Goal: Task Accomplishment & Management: Manage account settings

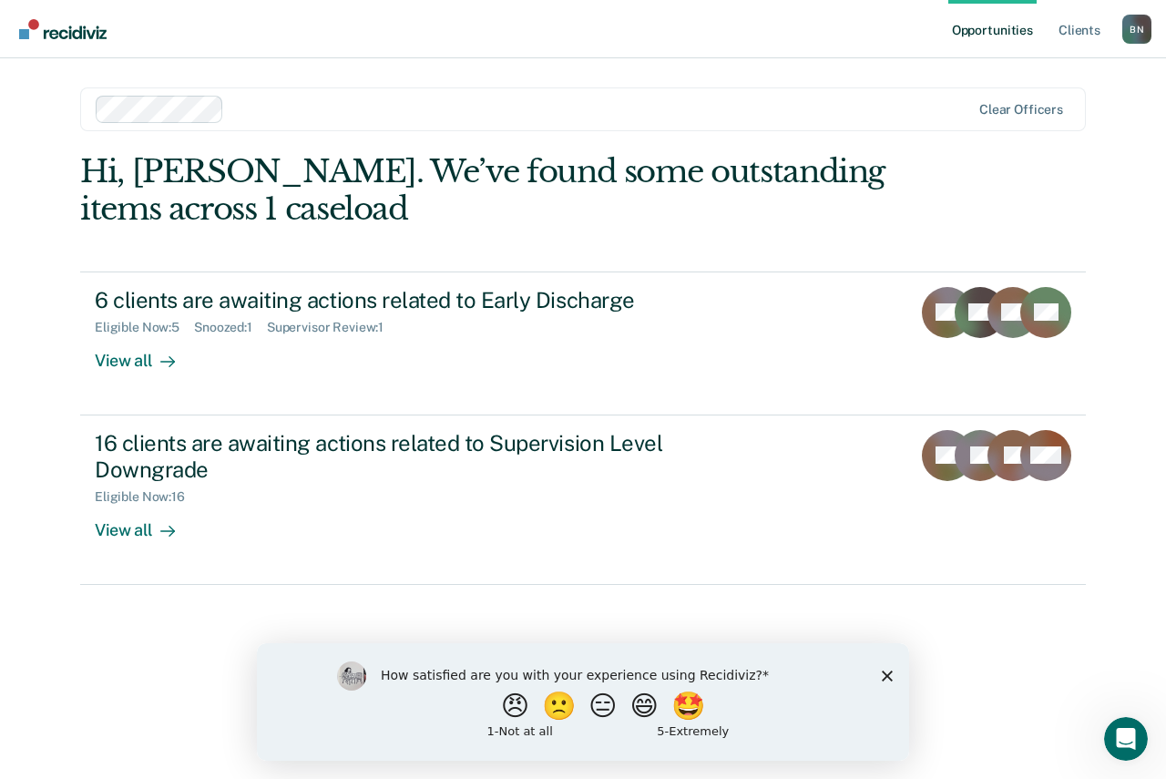
click at [884, 674] on icon "Close survey" at bounding box center [887, 674] width 11 height 11
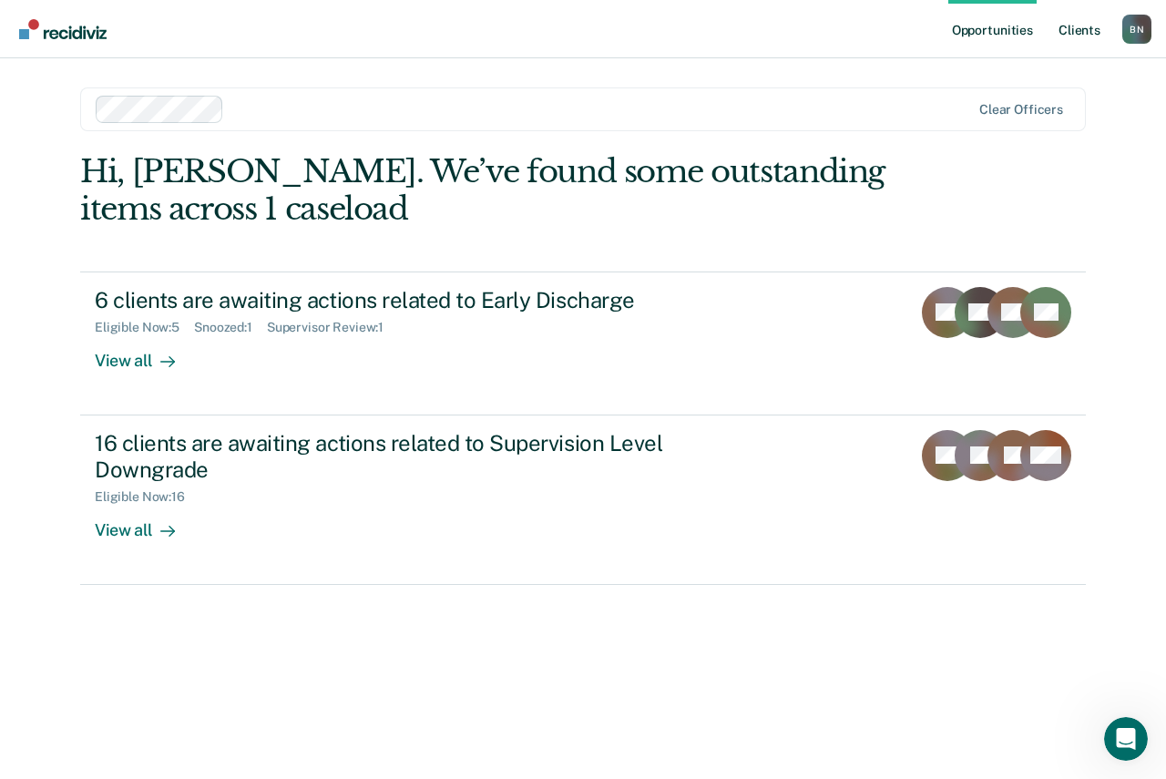
click at [1089, 35] on link "Client s" at bounding box center [1079, 29] width 49 height 58
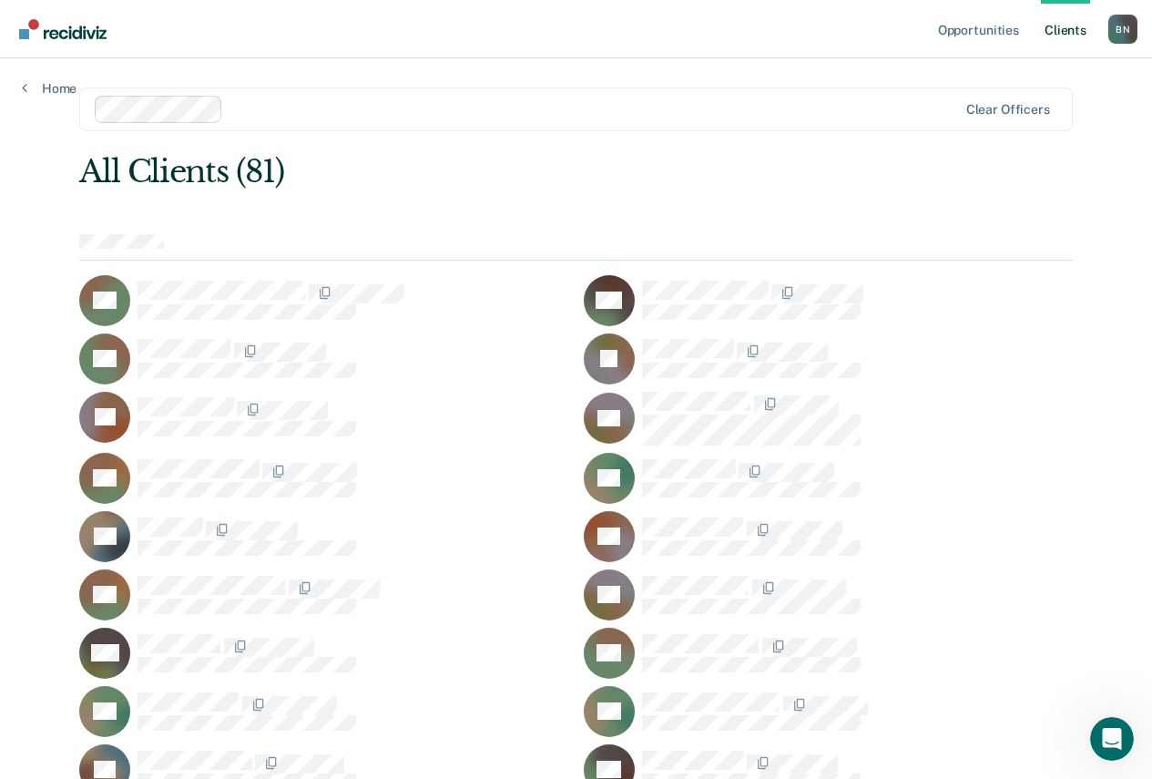
click at [34, 78] on div "Home" at bounding box center [49, 77] width 98 height 38
click at [37, 85] on link "Home" at bounding box center [49, 88] width 55 height 16
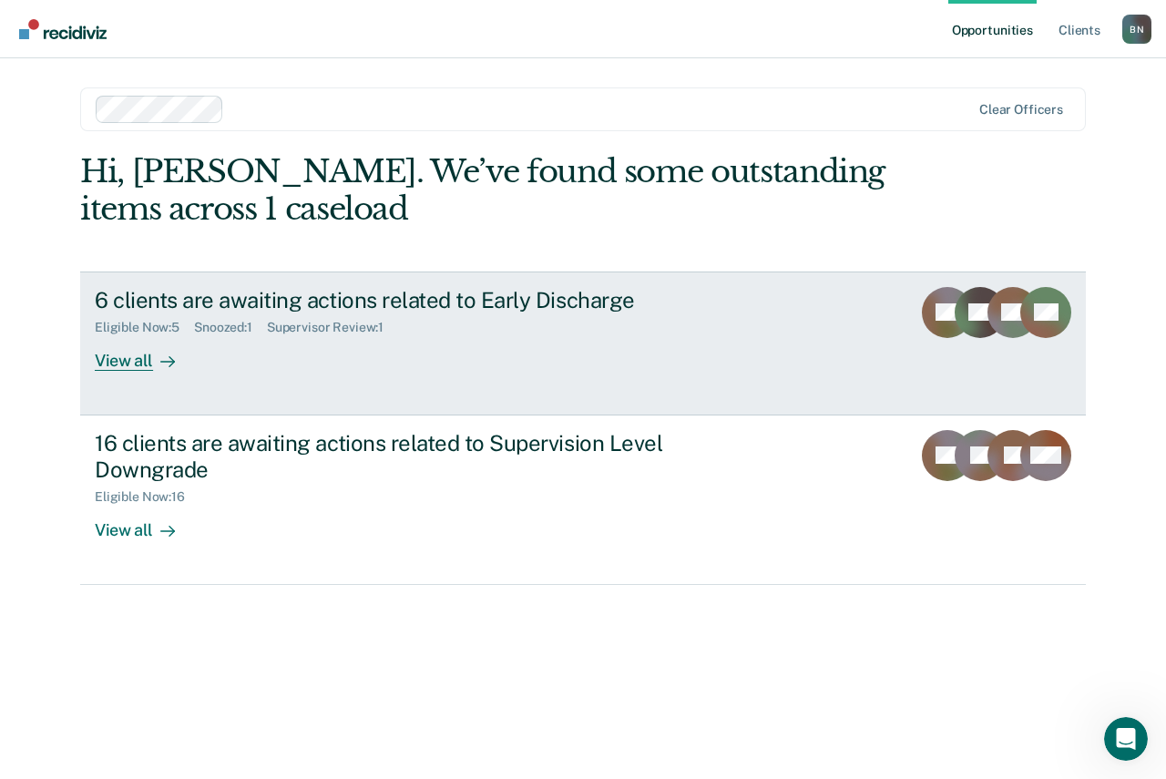
click at [135, 357] on div "View all" at bounding box center [146, 353] width 102 height 36
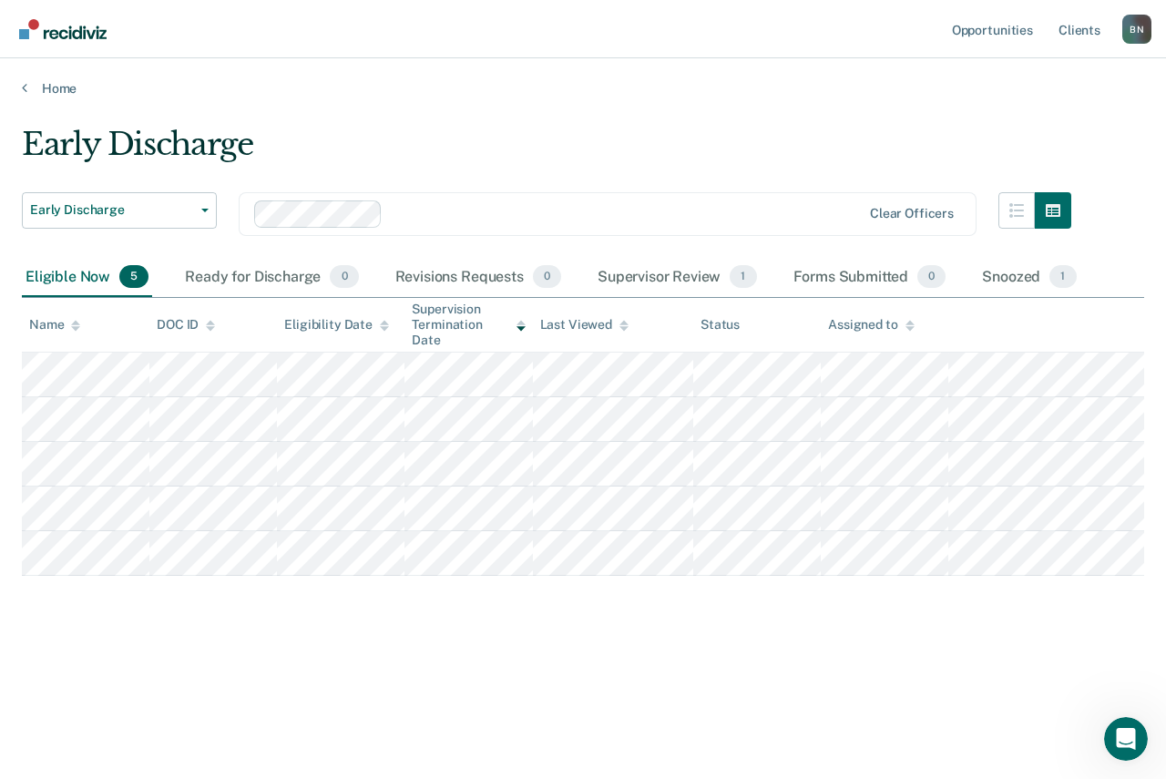
click at [577, 733] on main "Early Discharge Early Discharge Early Discharge Supervision Level Downgrade Cle…" at bounding box center [583, 435] width 1166 height 677
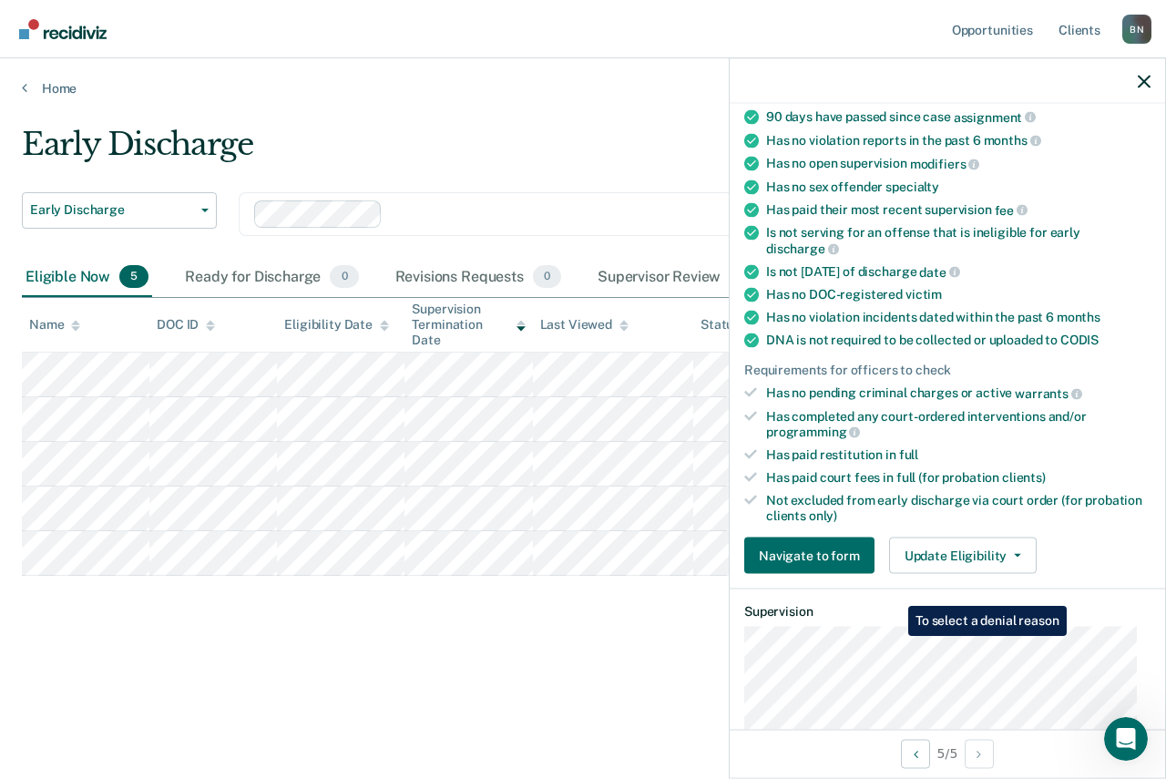
scroll to position [455, 0]
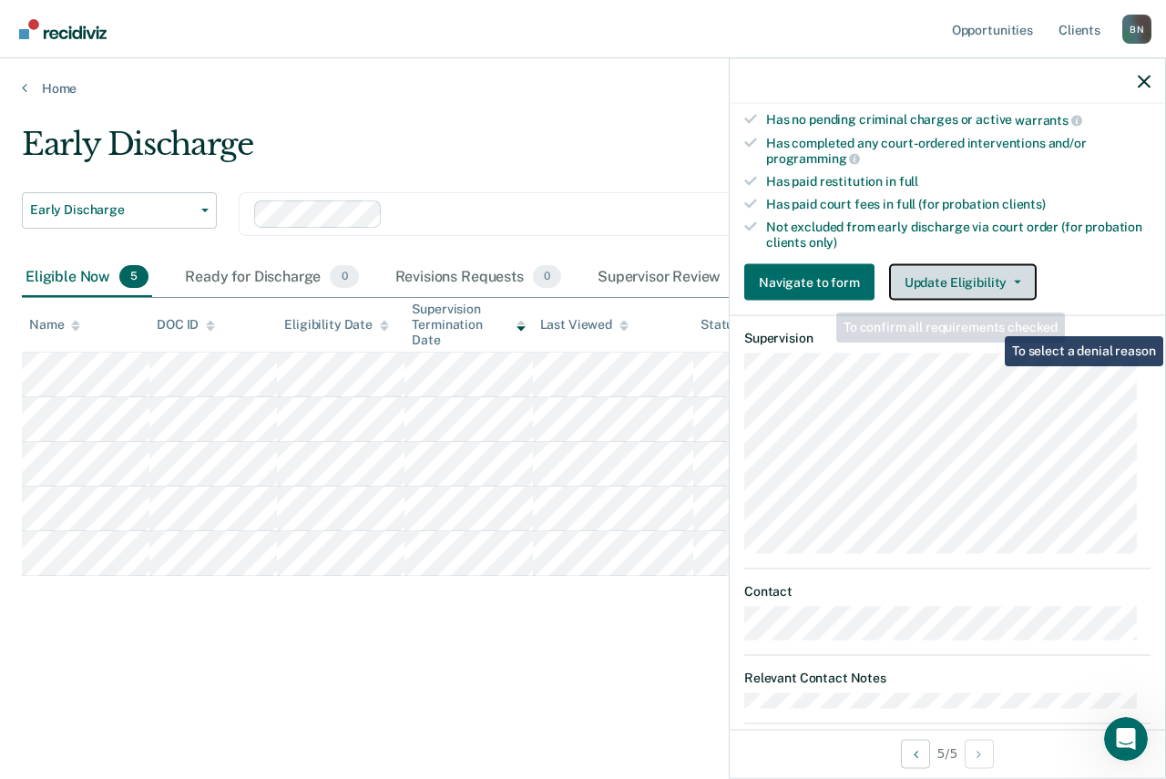
click at [1003, 275] on button "Update Eligibility" at bounding box center [963, 282] width 148 height 36
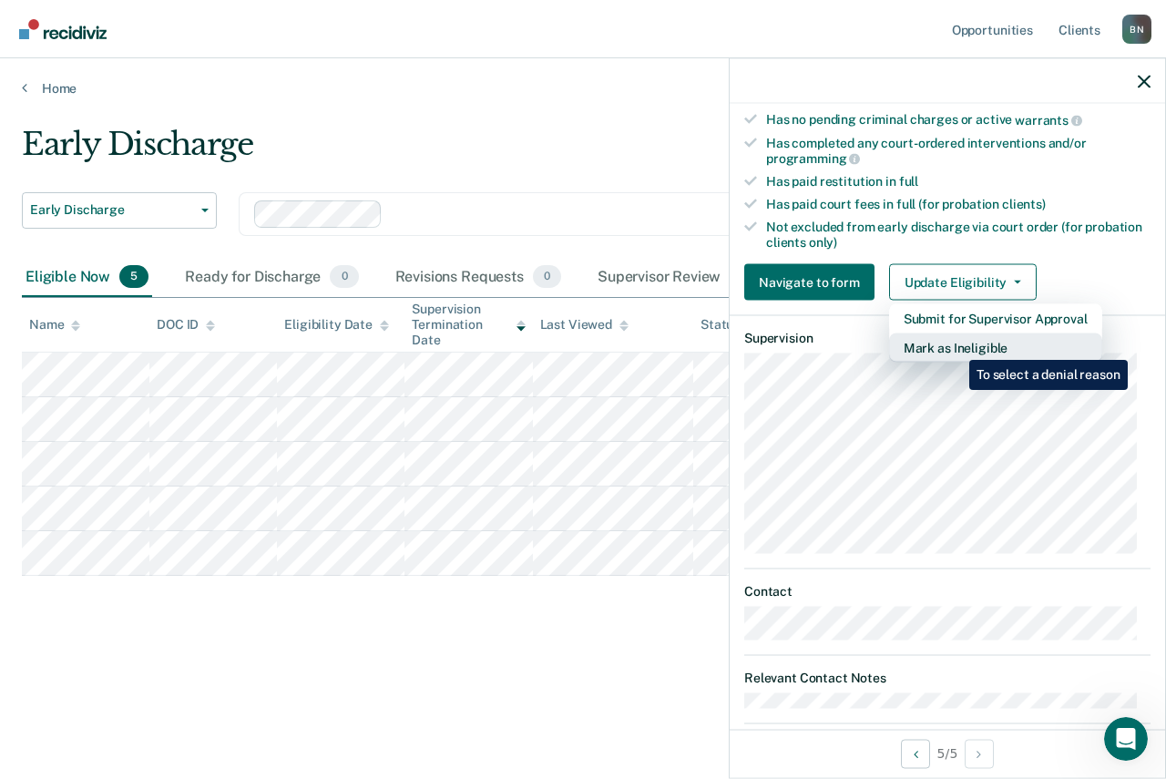
click at [955, 346] on button "Mark as Ineligible" at bounding box center [995, 347] width 213 height 29
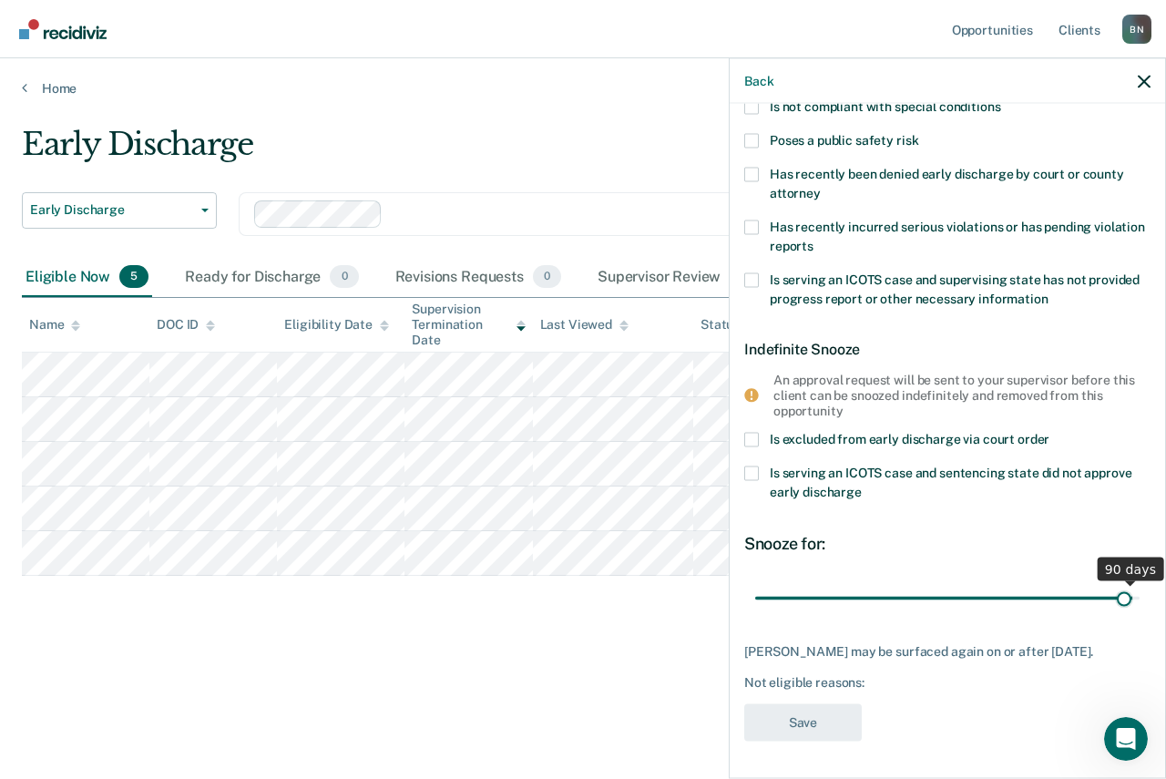
scroll to position [225, 0]
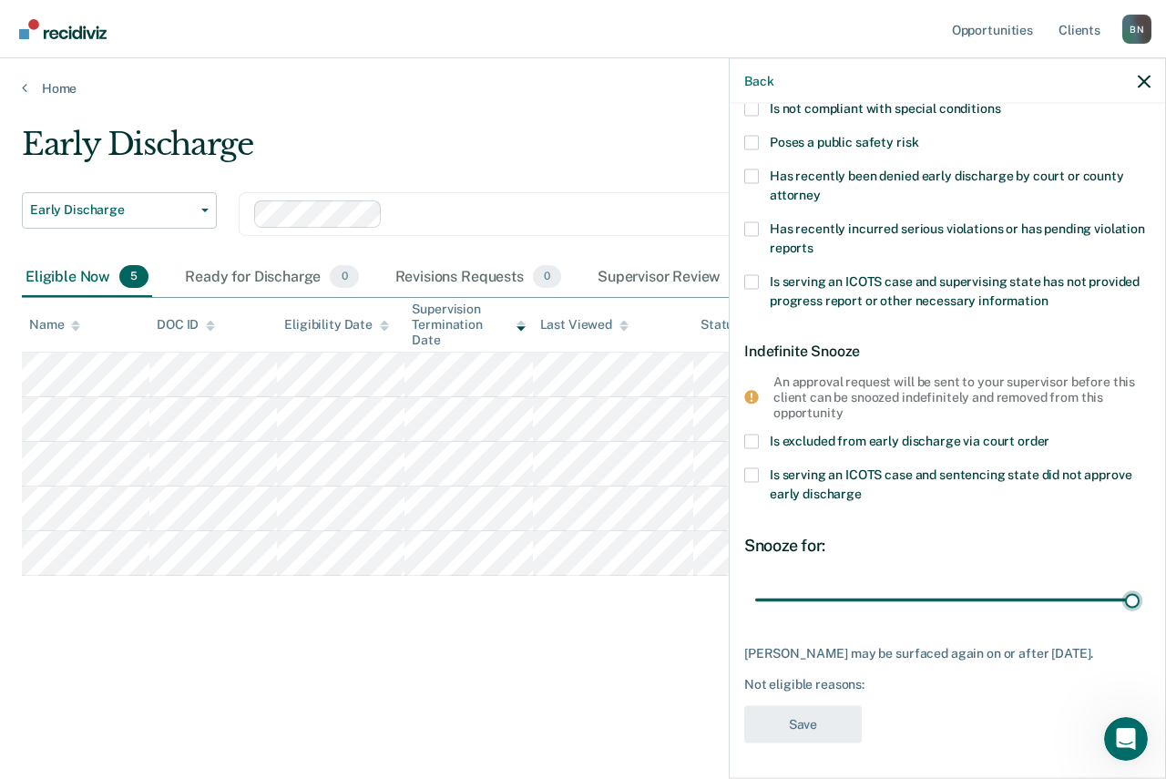
drag, startPoint x: 879, startPoint y: 585, endPoint x: 1133, endPoint y: 595, distance: 254.3
type input "90"
click at [1133, 595] on input "range" at bounding box center [947, 600] width 384 height 32
click at [1133, 596] on div "90 days" at bounding box center [947, 600] width 406 height 32
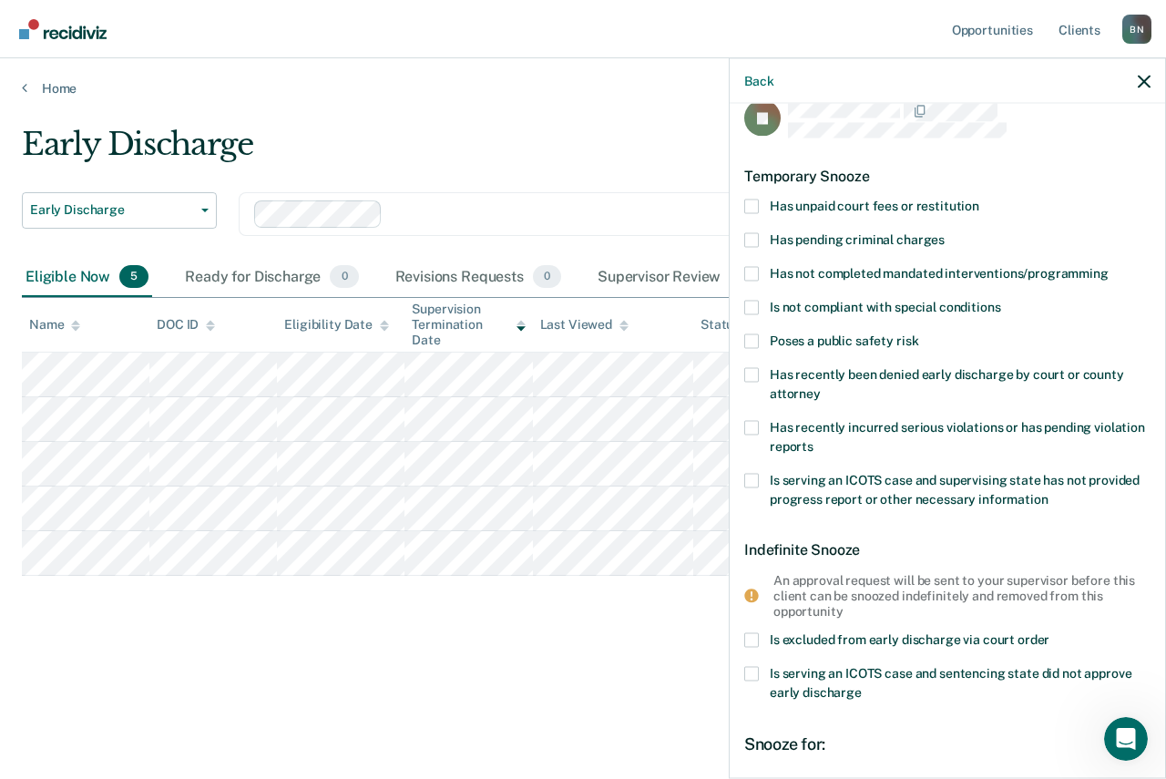
scroll to position [26, 0]
click at [753, 204] on span at bounding box center [751, 206] width 15 height 15
click at [979, 199] on input "Has unpaid court fees or restitution" at bounding box center [979, 199] width 0 height 0
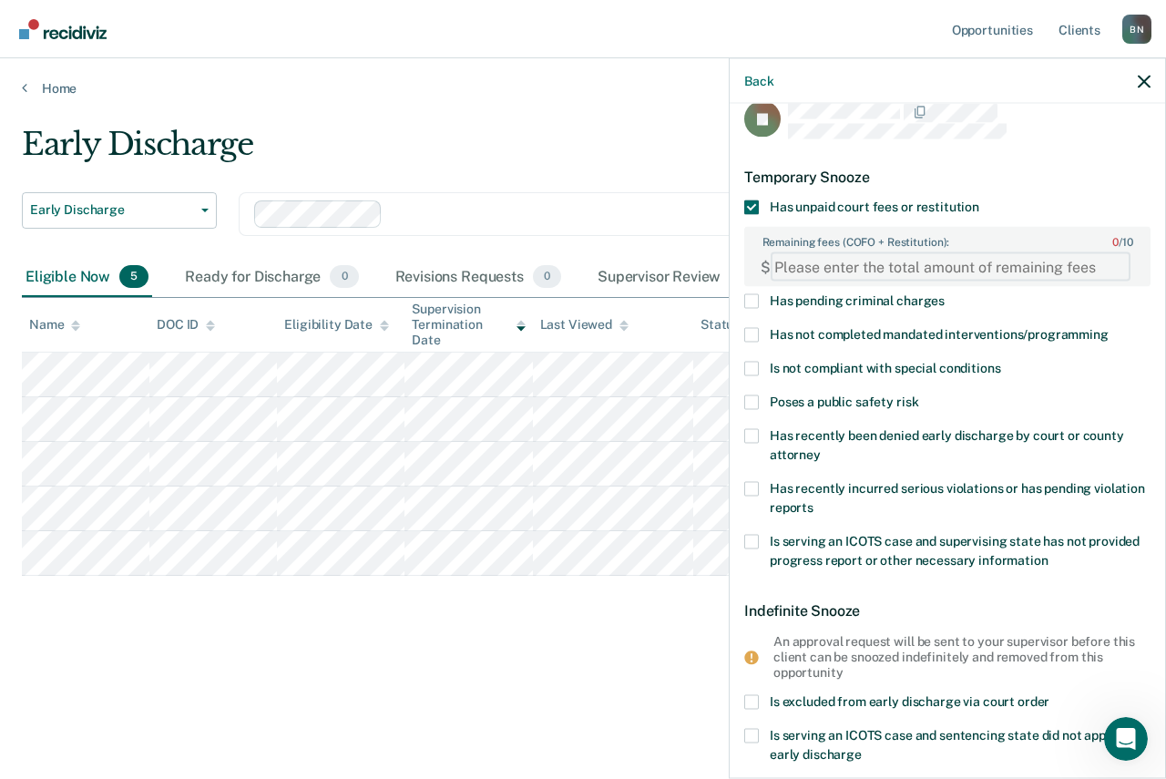
click at [866, 266] on FEESReasonInput "Remaining fees (COFO + Restitution): 0 / 10" at bounding box center [950, 266] width 360 height 29
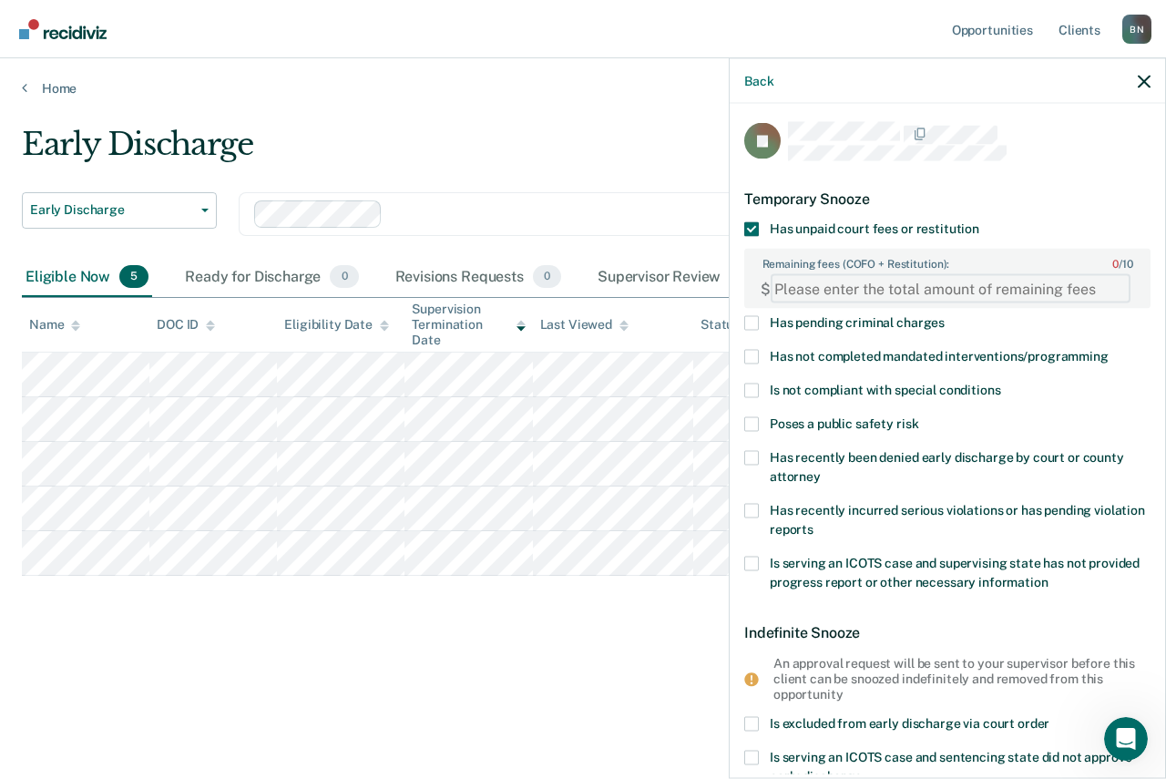
scroll to position [0, 0]
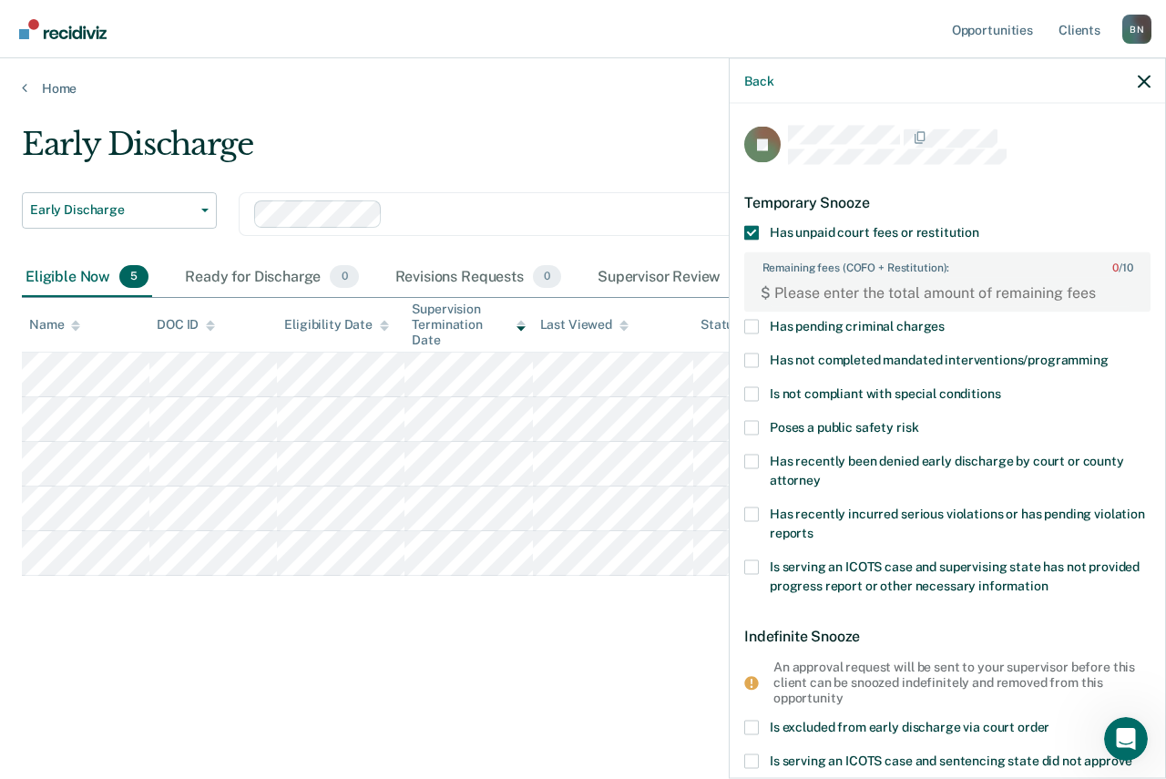
click at [755, 232] on span at bounding box center [751, 232] width 15 height 15
click at [979, 225] on input "Has unpaid court fees or restitution" at bounding box center [979, 225] width 0 height 0
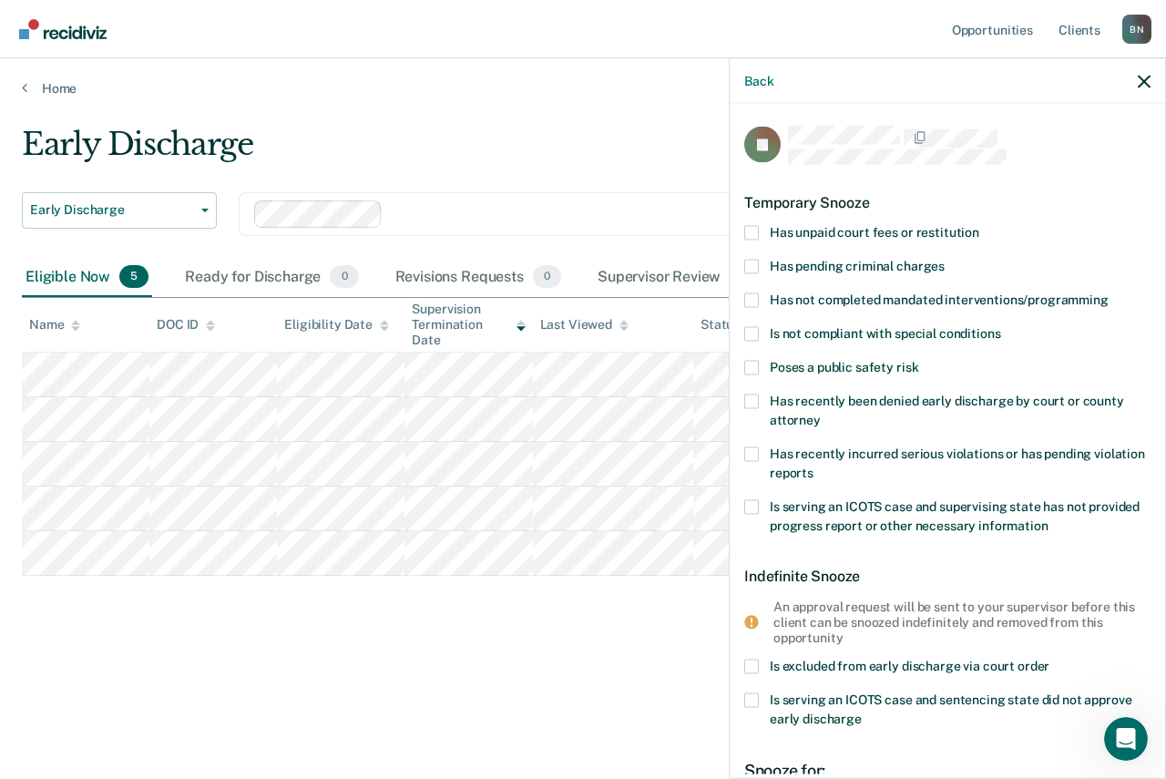
click at [754, 302] on span at bounding box center [751, 299] width 15 height 15
click at [1108, 292] on input "Has not completed mandated interventions/programming" at bounding box center [1108, 292] width 0 height 0
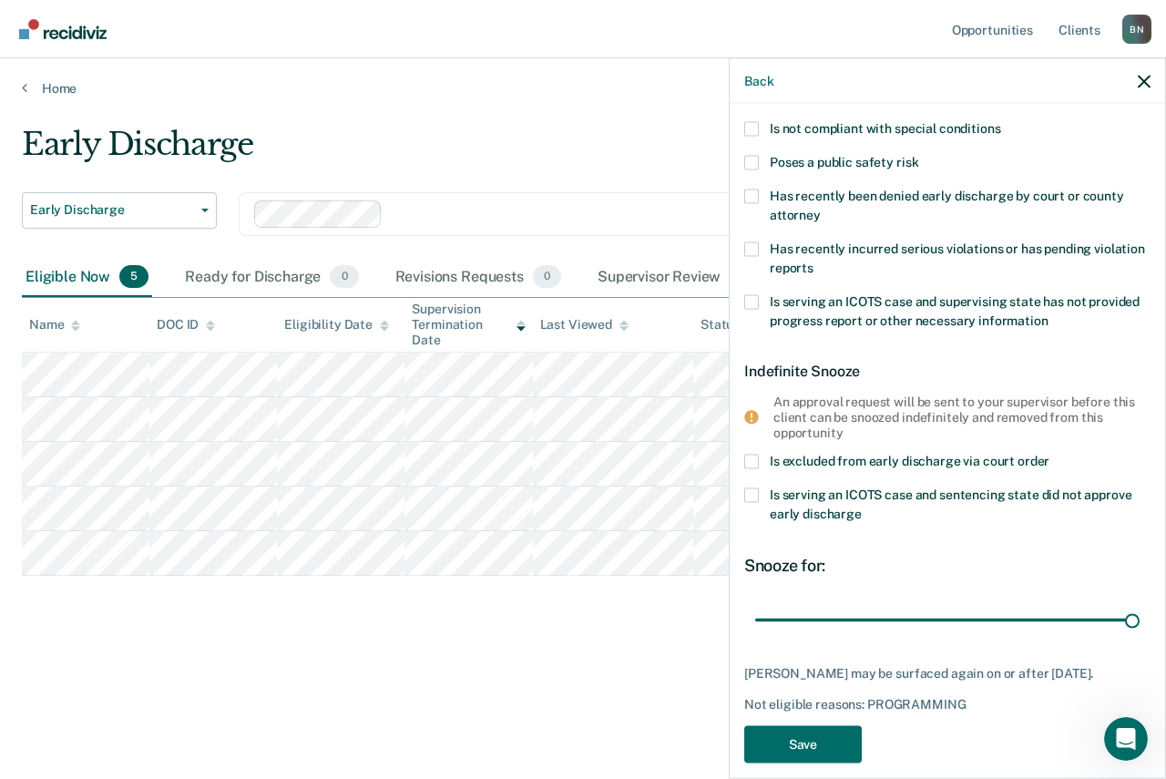
scroll to position [225, 0]
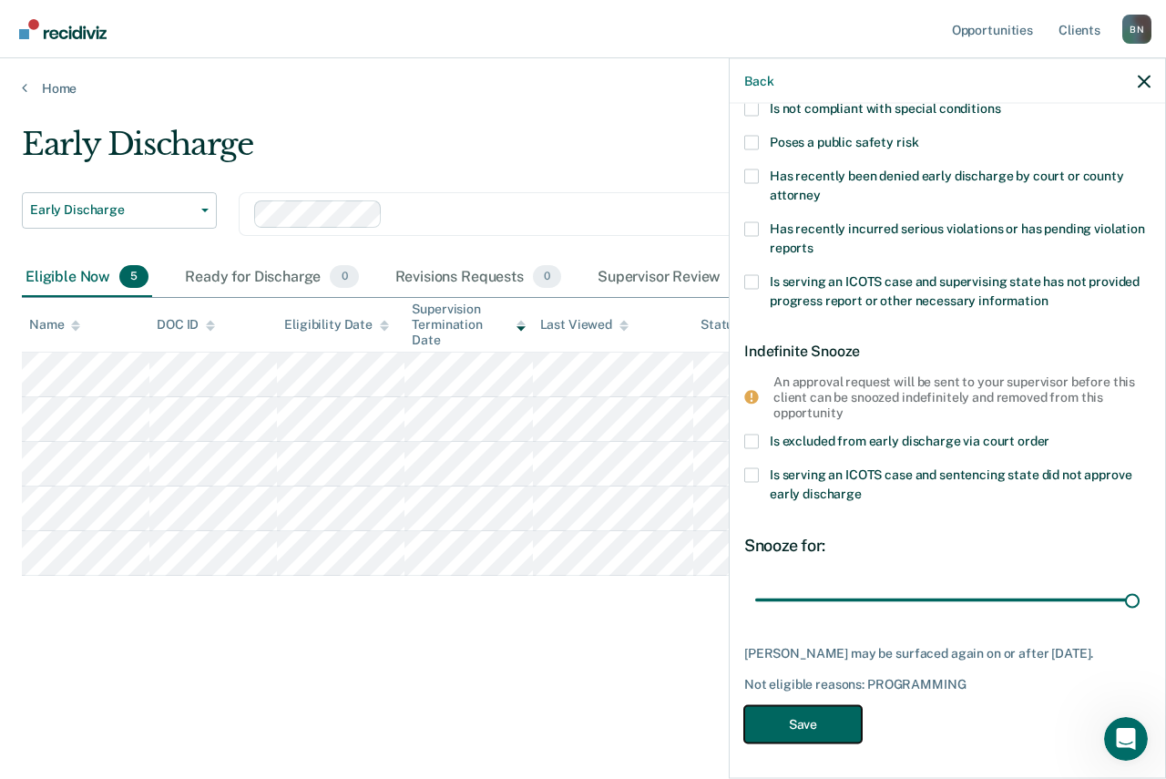
click at [833, 724] on button "Save" at bounding box center [802, 724] width 117 height 37
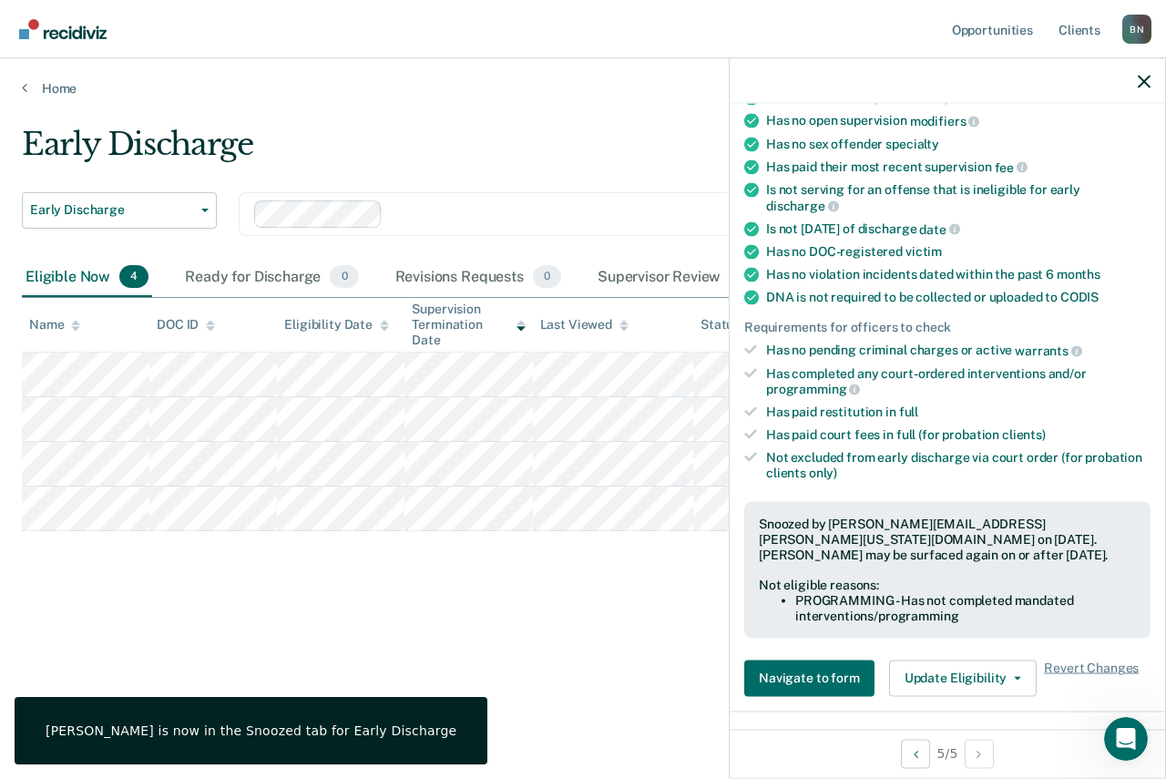
scroll to position [0, 0]
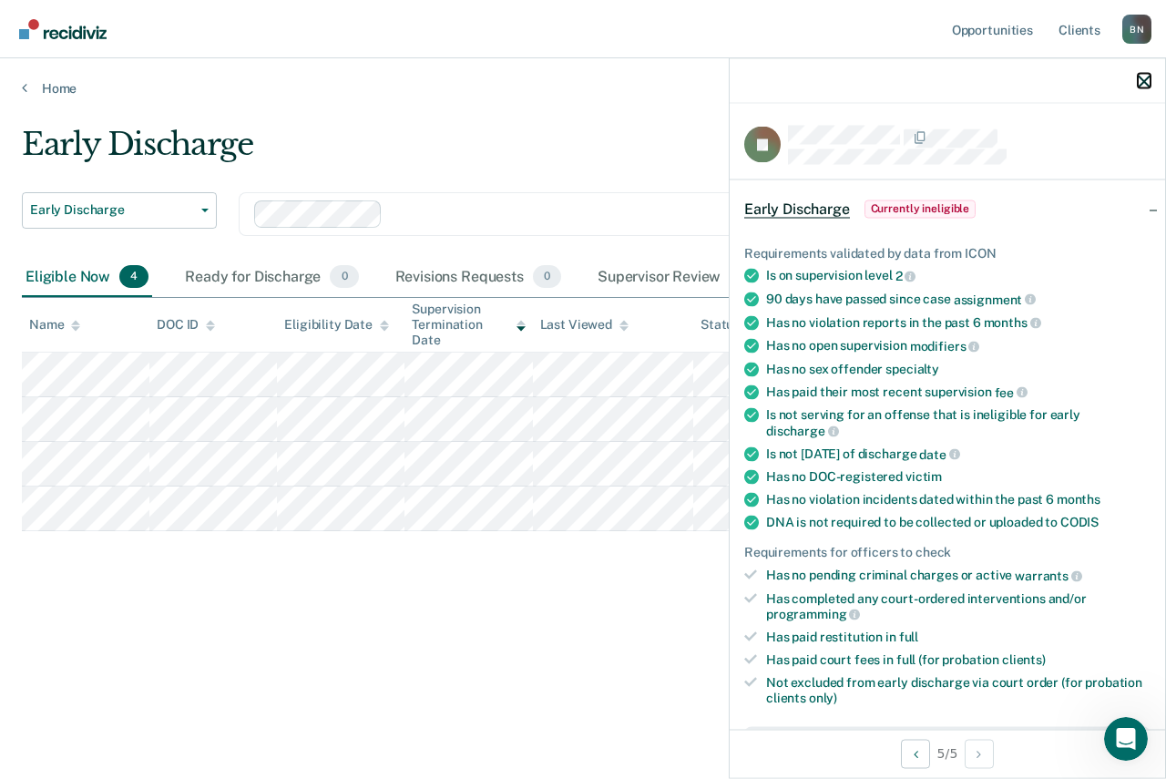
click at [1139, 77] on icon "button" at bounding box center [1143, 81] width 13 height 13
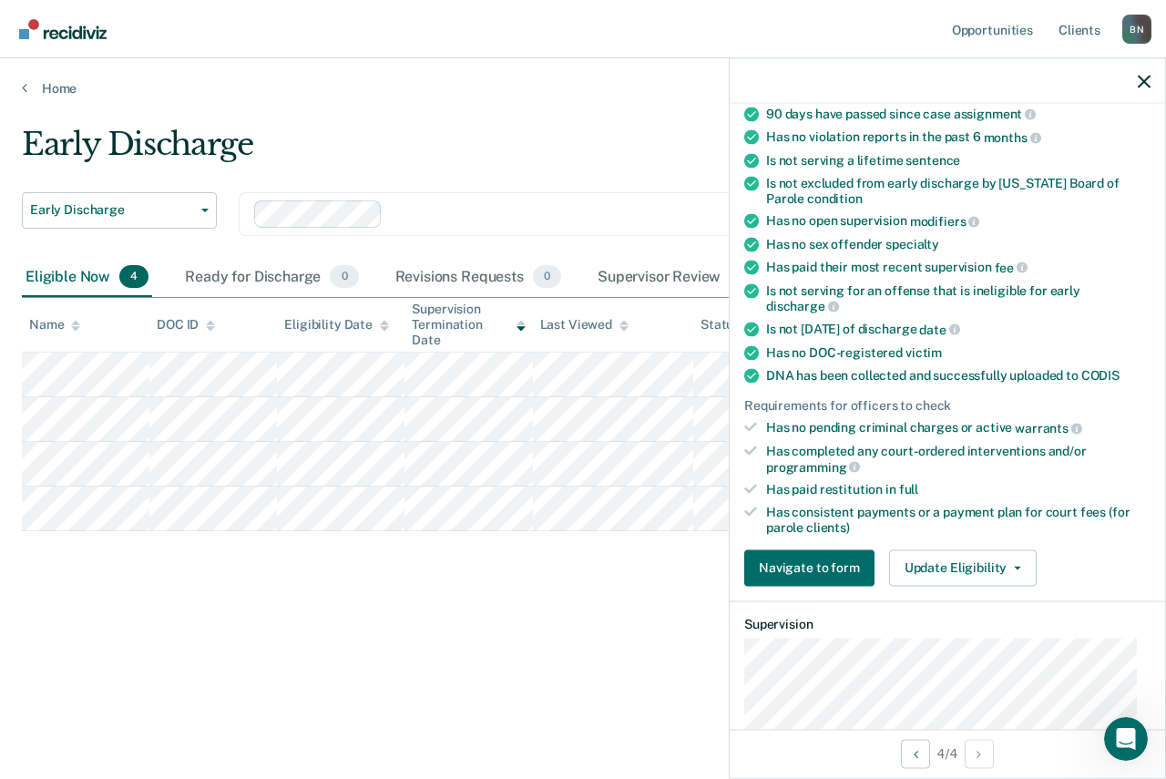
scroll to position [221, 0]
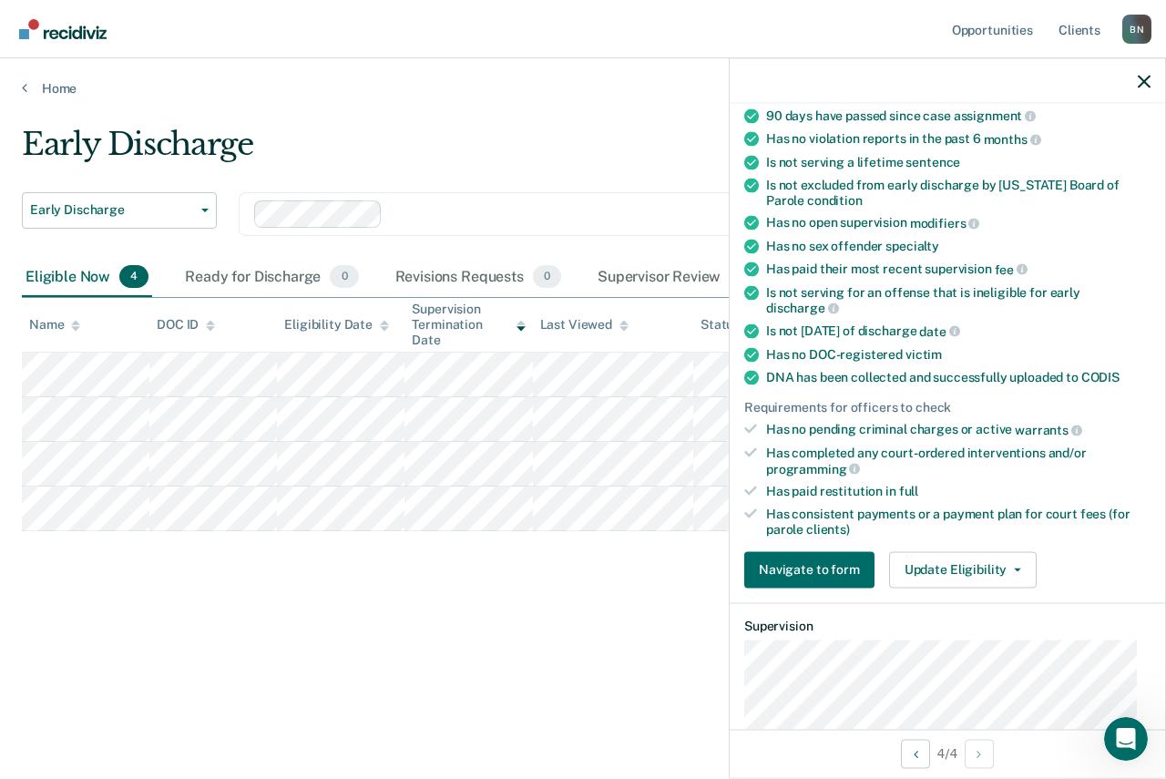
click at [611, 614] on div "Early Discharge Early Discharge Early Discharge Supervision Level Downgrade Cle…" at bounding box center [583, 384] width 1122 height 516
click at [1145, 76] on icon "button" at bounding box center [1143, 81] width 13 height 13
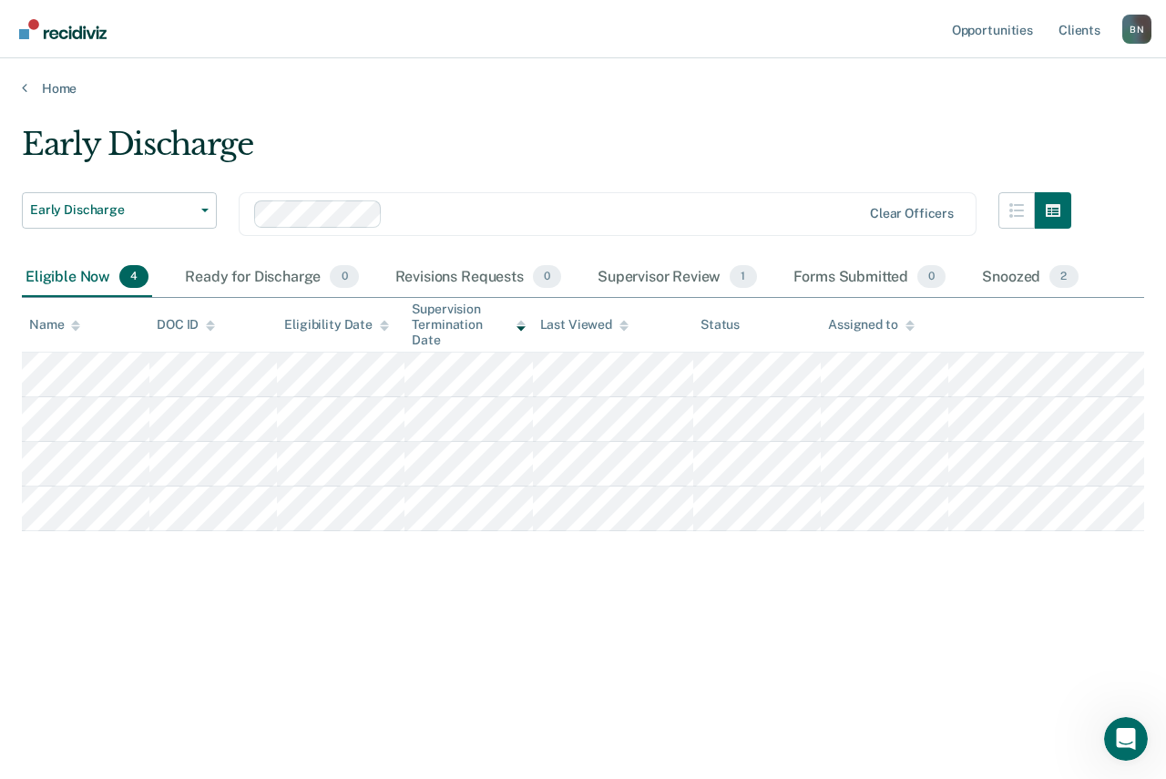
click at [619, 595] on div "Early Discharge Early Discharge Early Discharge Supervision Level Downgrade Cle…" at bounding box center [583, 384] width 1122 height 516
click at [554, 636] on div "Early Discharge Early Discharge Early Discharge Supervision Level Downgrade Cle…" at bounding box center [583, 384] width 1122 height 516
